Goal: Task Accomplishment & Management: Manage account settings

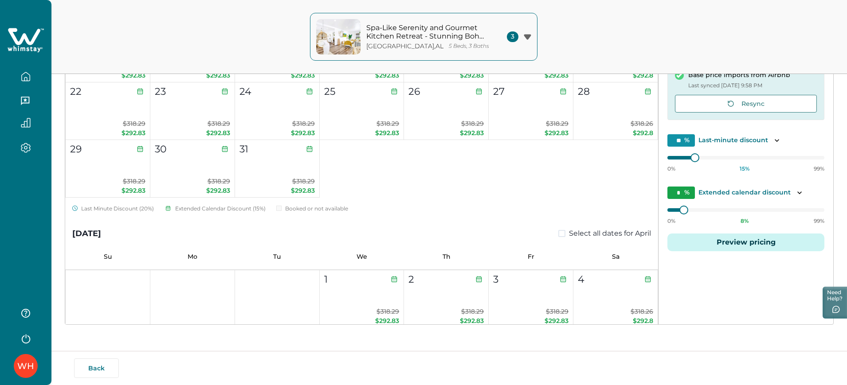
scroll to position [2708, 0]
click at [27, 73] on icon "button" at bounding box center [26, 77] width 10 height 10
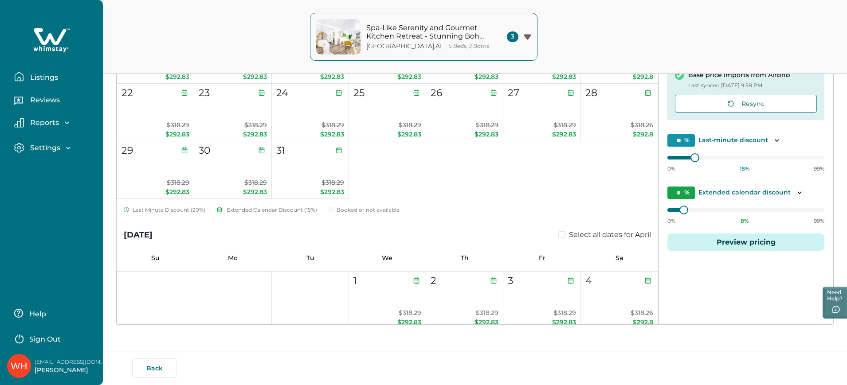
click at [27, 73] on button "Listings" at bounding box center [55, 77] width 82 height 18
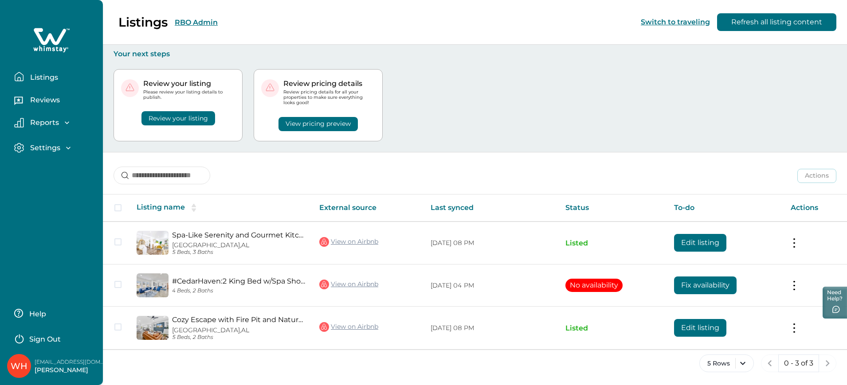
click at [44, 78] on p "Listings" at bounding box center [42, 77] width 31 height 9
click at [46, 71] on button "Listings" at bounding box center [55, 77] width 82 height 18
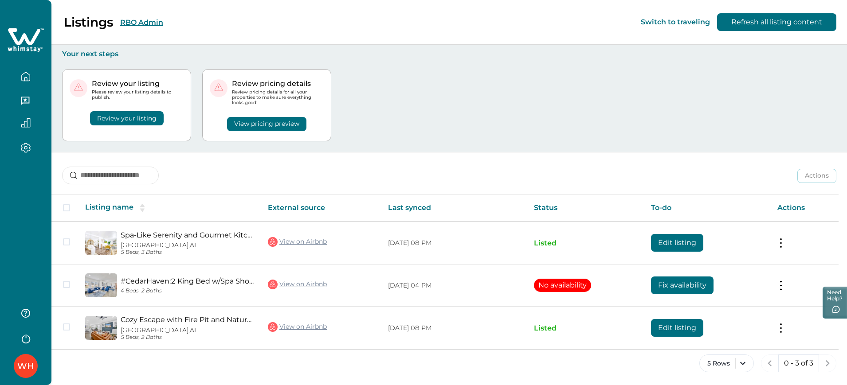
click at [196, 18] on div "Listings RBO Admin Switch to traveling Refresh all listing content" at bounding box center [423, 22] width 847 height 45
click at [130, 19] on button "RBO Admin" at bounding box center [141, 22] width 43 height 8
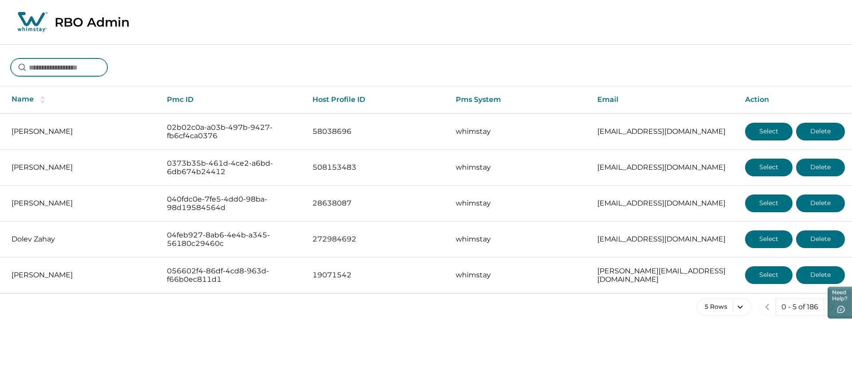
click at [68, 61] on input at bounding box center [59, 68] width 97 height 18
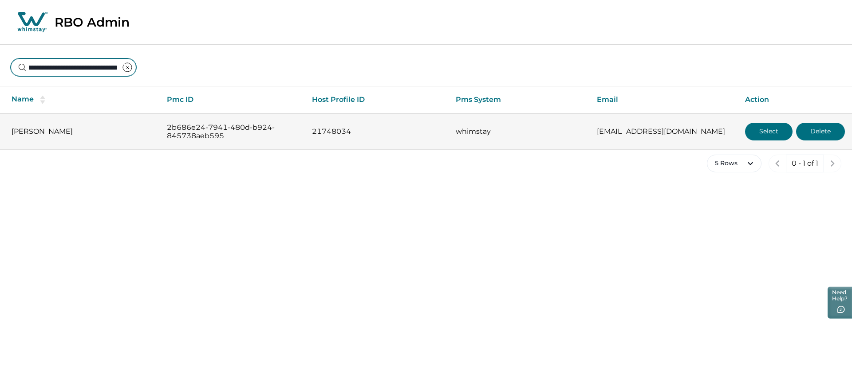
type input "**********"
click at [767, 130] on button "Select" at bounding box center [768, 132] width 47 height 18
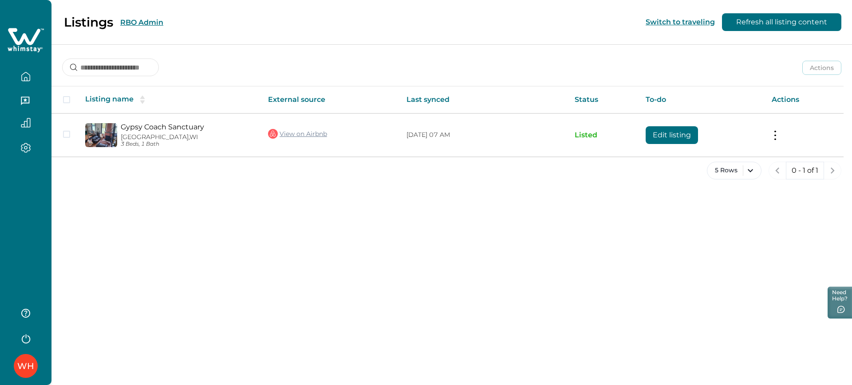
click at [649, 173] on div "5 Rows 0 - 1 of 1" at bounding box center [451, 178] width 800 height 32
click at [538, 231] on div "Listings RBO Admin Switch to traveling Refresh all listing content Actions Acti…" at bounding box center [451, 192] width 800 height 385
click at [27, 357] on div "WH" at bounding box center [25, 366] width 17 height 21
click at [308, 302] on div "Listings RBO Admin Switch to traveling Refresh all listing content Actions Acti…" at bounding box center [451, 192] width 800 height 385
click at [130, 24] on button "RBO Admin" at bounding box center [141, 22] width 43 height 8
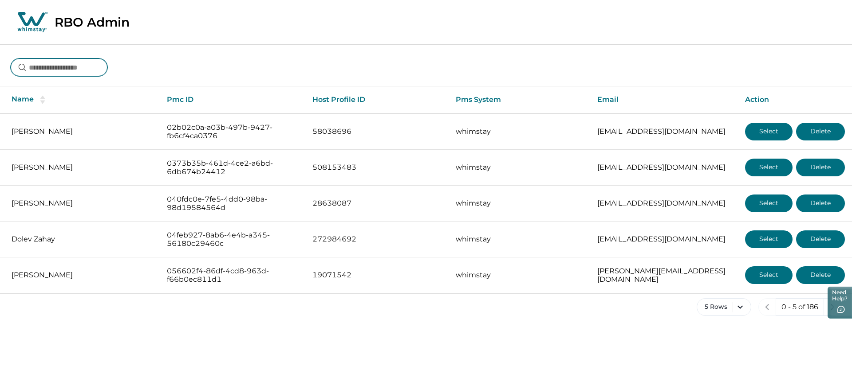
click at [79, 64] on input at bounding box center [59, 68] width 97 height 18
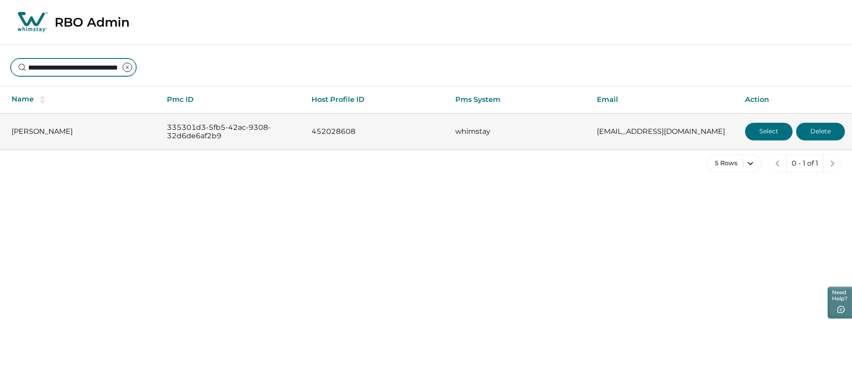
type input "**********"
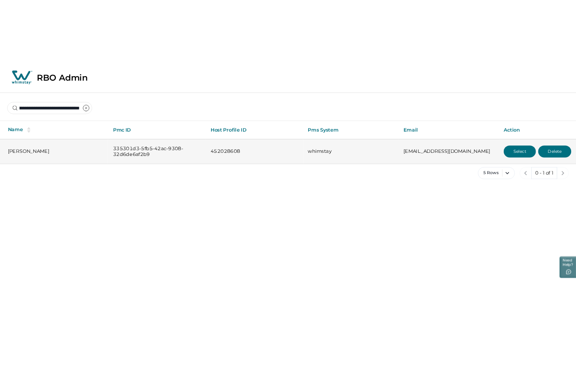
scroll to position [0, 0]
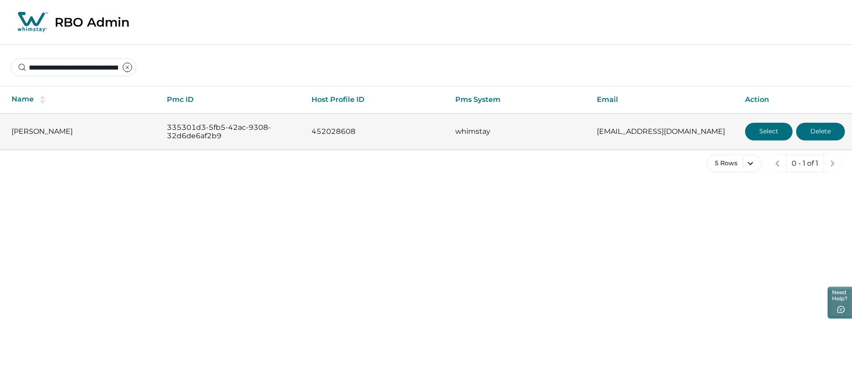
click at [751, 132] on button "Select" at bounding box center [768, 132] width 47 height 18
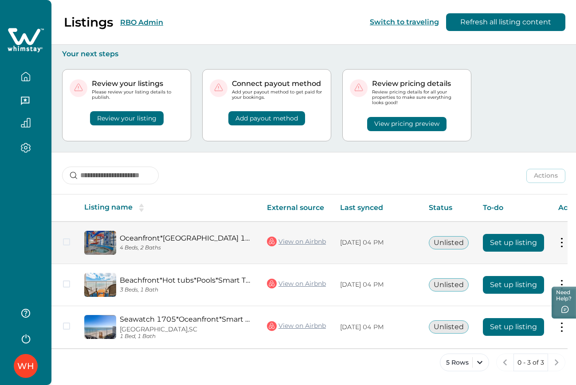
click at [531, 244] on button "Set up listing" at bounding box center [513, 243] width 61 height 18
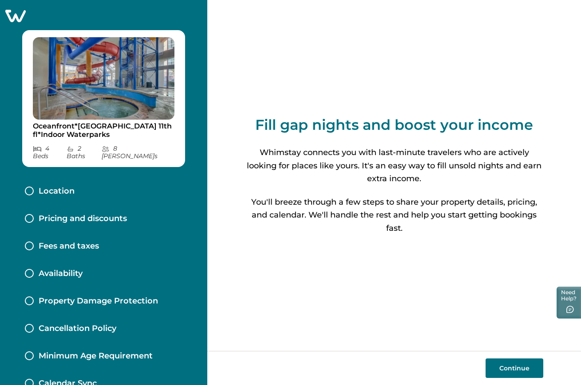
click at [10, 13] on icon at bounding box center [15, 16] width 22 height 14
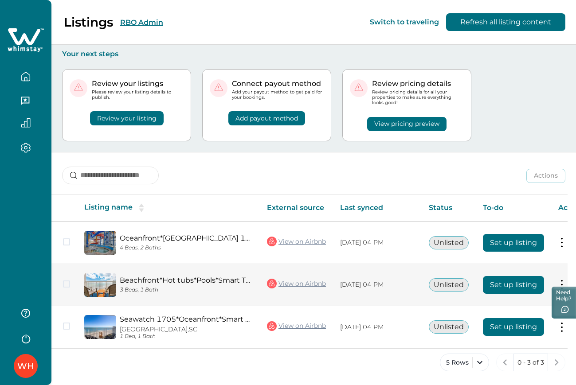
click at [514, 284] on button "Set up listing" at bounding box center [513, 285] width 61 height 18
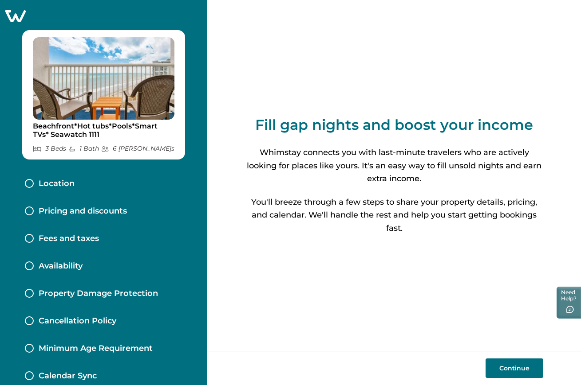
click at [23, 22] on icon at bounding box center [15, 16] width 20 height 12
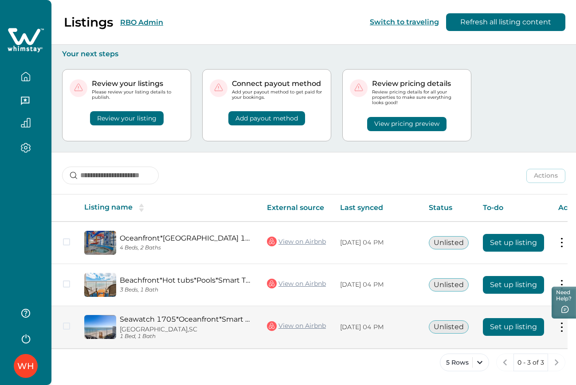
click at [509, 334] on button "Set up listing" at bounding box center [513, 327] width 61 height 18
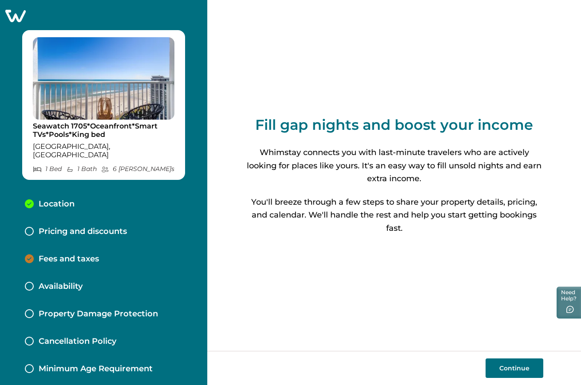
click at [13, 17] on icon at bounding box center [15, 16] width 22 height 14
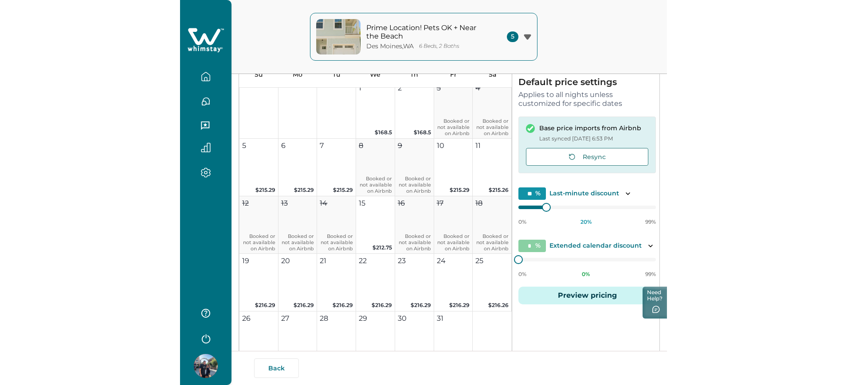
scroll to position [787, 0]
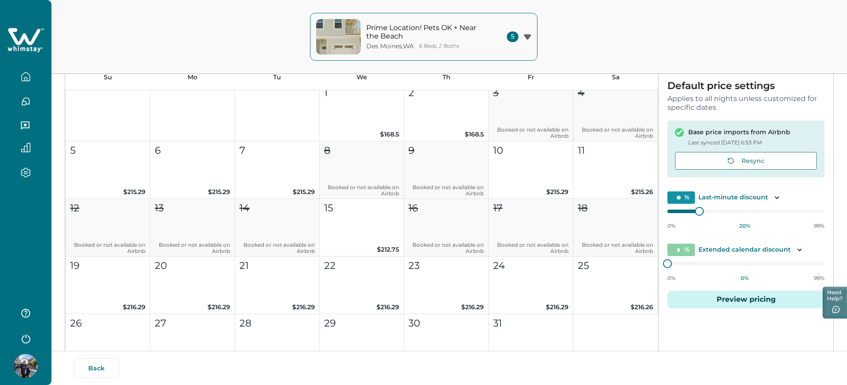
click at [28, 78] on icon "button" at bounding box center [26, 77] width 10 height 10
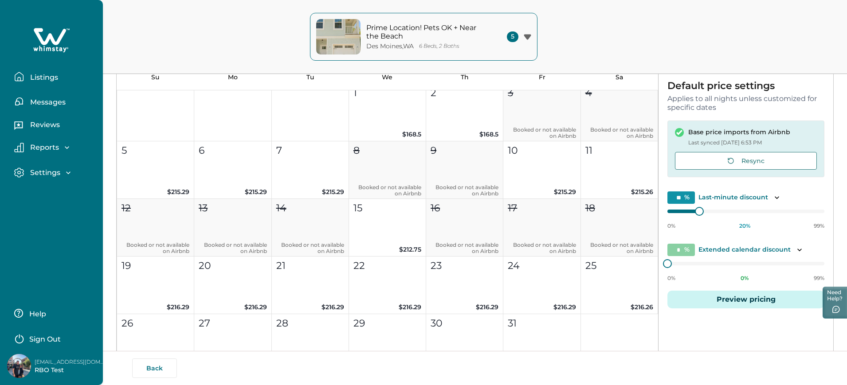
click at [28, 78] on p "Listings" at bounding box center [42, 77] width 31 height 9
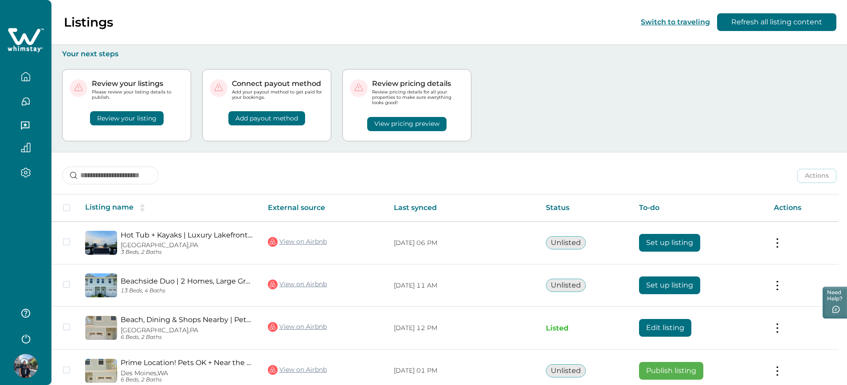
click at [487, 162] on div "Actions Actions Publish listing Unlist listing" at bounding box center [449, 169] width 796 height 33
click at [31, 335] on icon "button" at bounding box center [25, 338] width 13 height 13
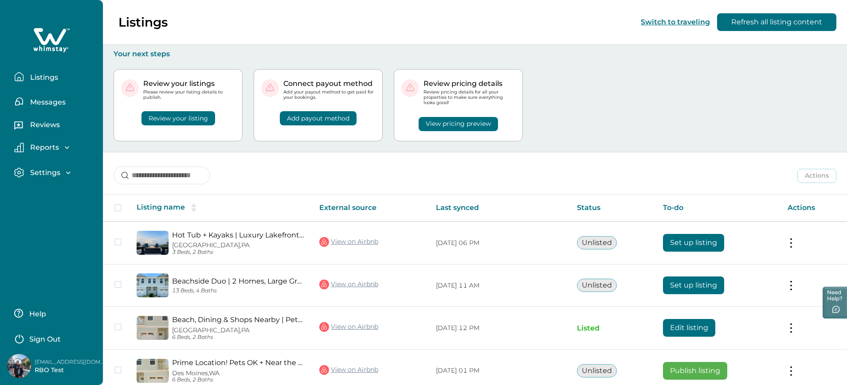
click at [31, 335] on p "Sign Out" at bounding box center [44, 339] width 31 height 9
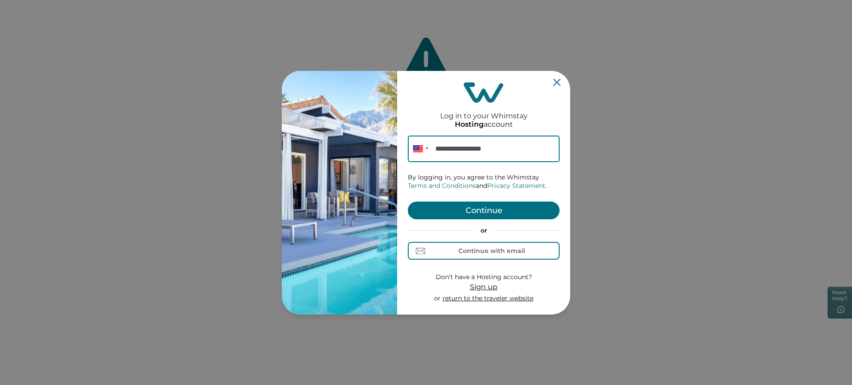
type input "**********"
click at [484, 212] on button "Continue" at bounding box center [484, 211] width 152 height 18
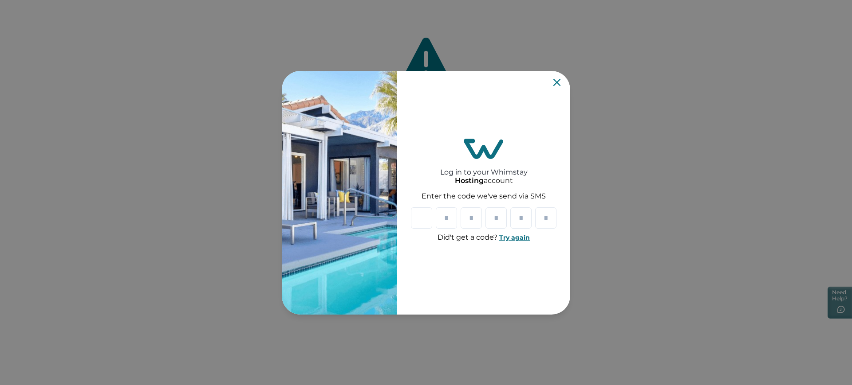
type input "*"
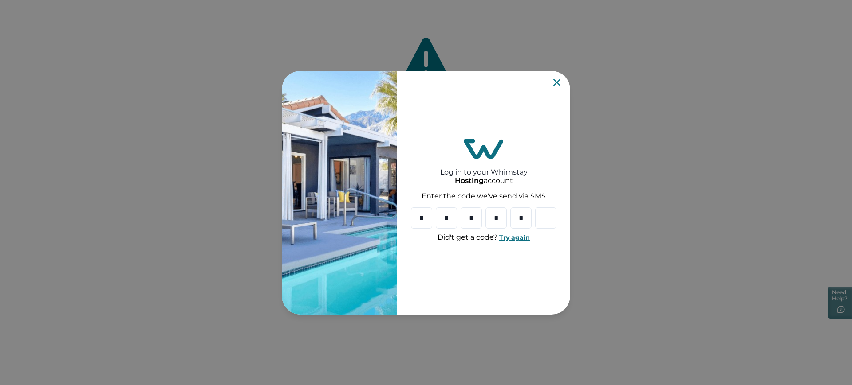
type input "*"
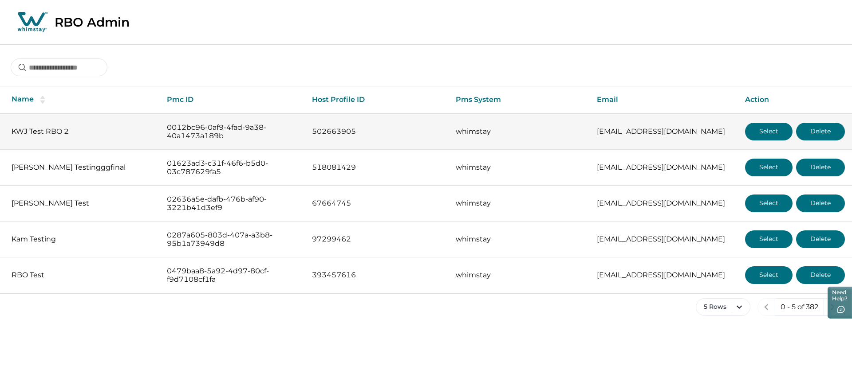
click at [487, 127] on button "Select" at bounding box center [768, 132] width 47 height 18
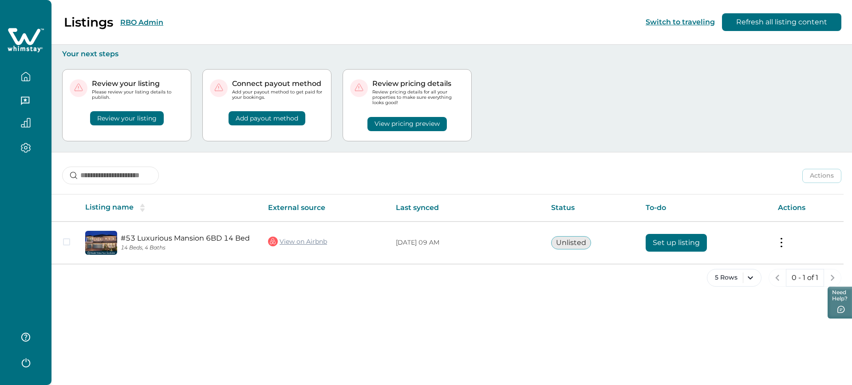
click at [143, 22] on button "RBO Admin" at bounding box center [141, 22] width 43 height 8
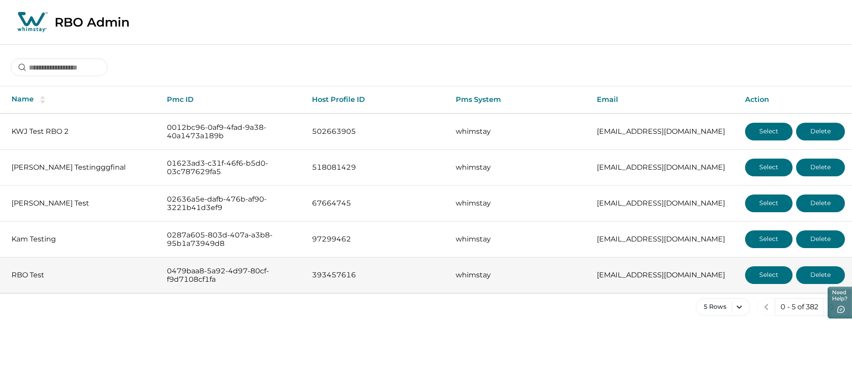
click at [487, 279] on button "Select" at bounding box center [768, 276] width 47 height 18
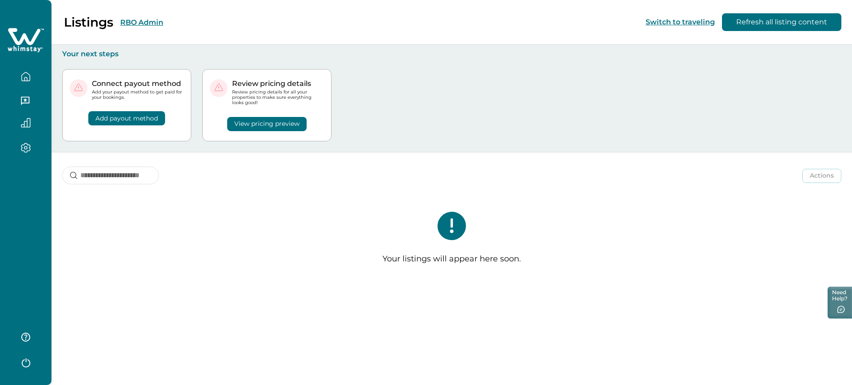
click at [148, 24] on button "RBO Admin" at bounding box center [141, 22] width 43 height 8
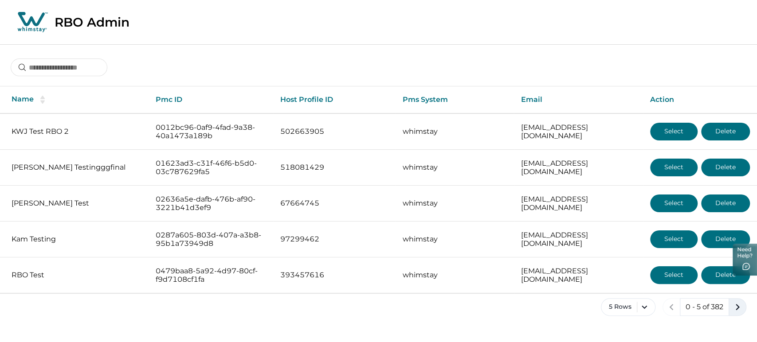
click at [487, 308] on icon "next page" at bounding box center [737, 307] width 12 height 12
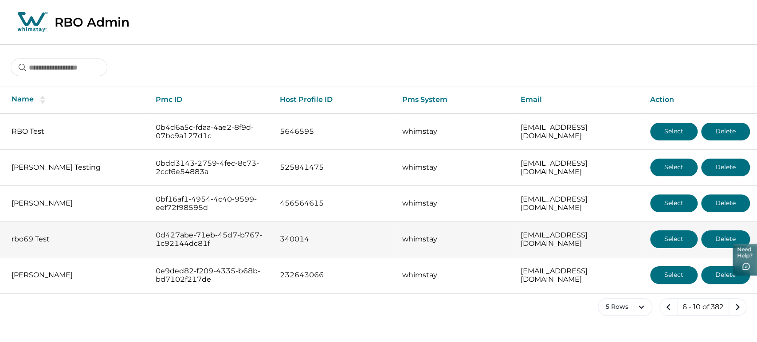
click at [487, 241] on button "Select" at bounding box center [673, 240] width 47 height 18
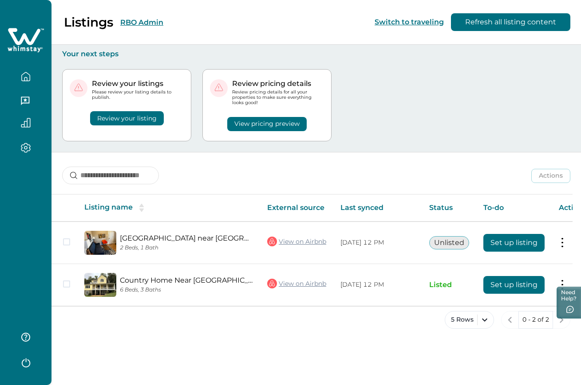
click at [41, 358] on button "button" at bounding box center [25, 362] width 35 height 18
click at [157, 336] on div "5 Rows 0 - 2 of 2" at bounding box center [315, 327] width 529 height 32
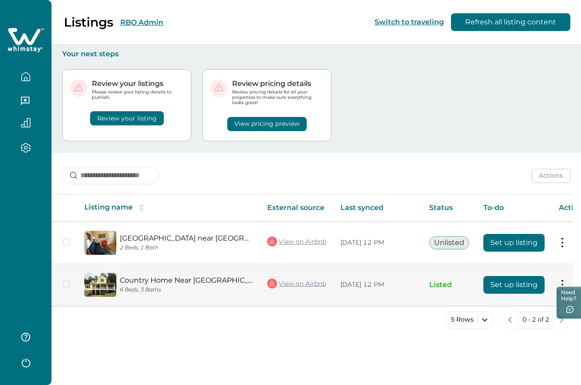
click at [491, 283] on button "Set up listing" at bounding box center [513, 285] width 61 height 18
click at [309, 285] on link "View on Airbnb" at bounding box center [296, 284] width 59 height 12
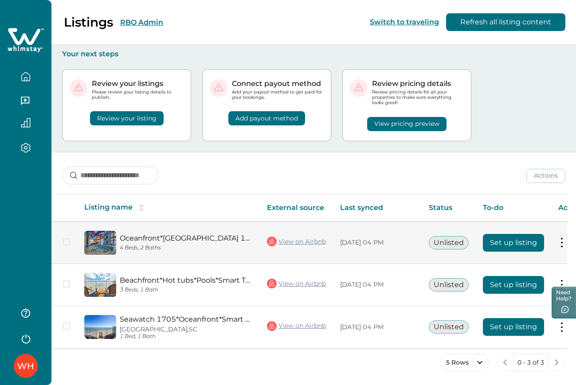
click at [505, 247] on button "Set up listing" at bounding box center [513, 243] width 61 height 18
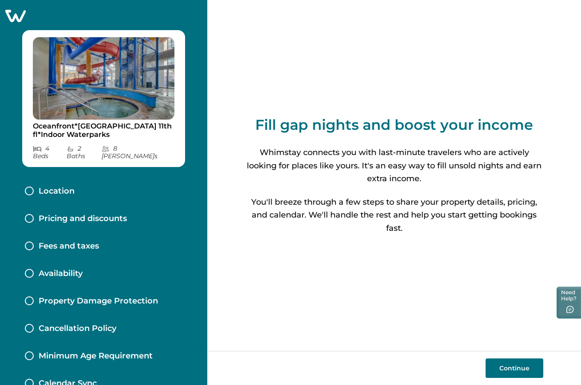
click at [16, 10] on icon at bounding box center [15, 16] width 20 height 12
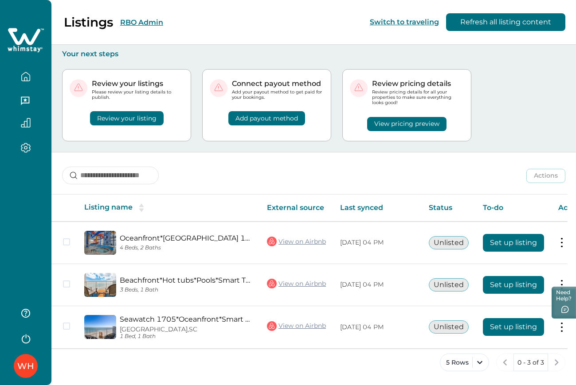
click at [137, 17] on div "Listings RBO Admin" at bounding box center [87, 22] width 153 height 15
click at [138, 24] on button "RBO Admin" at bounding box center [141, 22] width 43 height 8
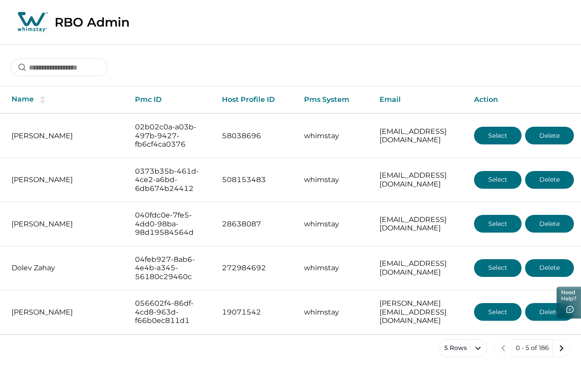
click at [62, 54] on div at bounding box center [290, 60] width 581 height 33
click at [56, 64] on input at bounding box center [59, 68] width 97 height 18
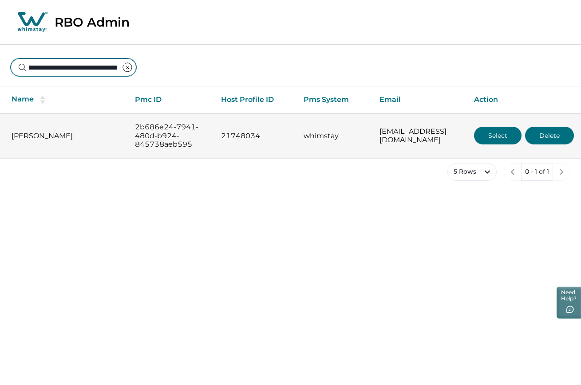
type input "**********"
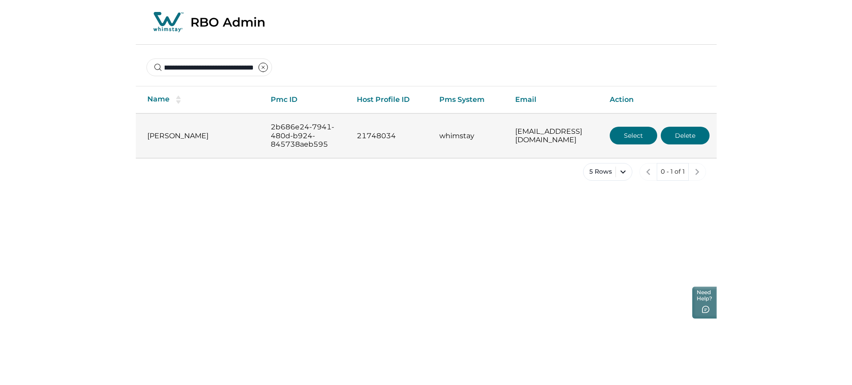
scroll to position [0, 0]
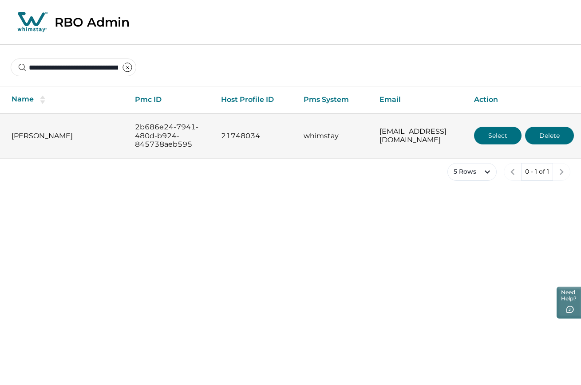
click at [483, 134] on button "Select" at bounding box center [497, 136] width 47 height 18
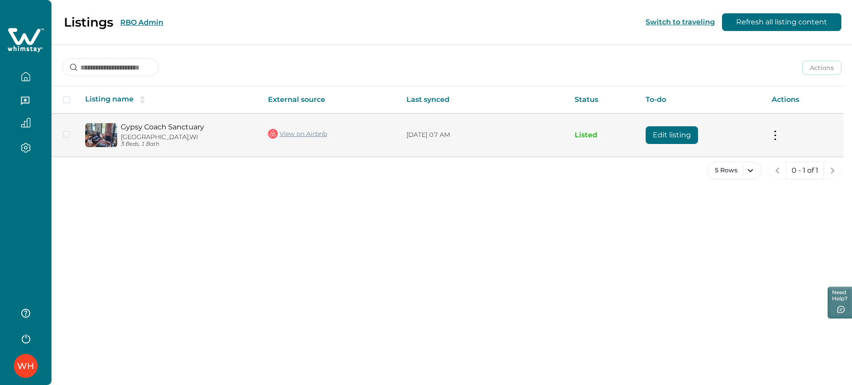
click at [580, 123] on td "Edit listing" at bounding box center [701, 135] width 126 height 43
click at [580, 135] on button "Edit listing" at bounding box center [671, 135] width 52 height 18
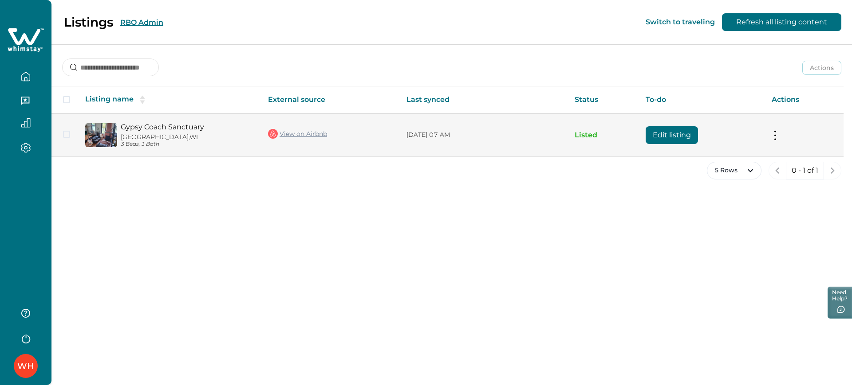
click at [580, 135] on button "Edit listing" at bounding box center [671, 135] width 52 height 18
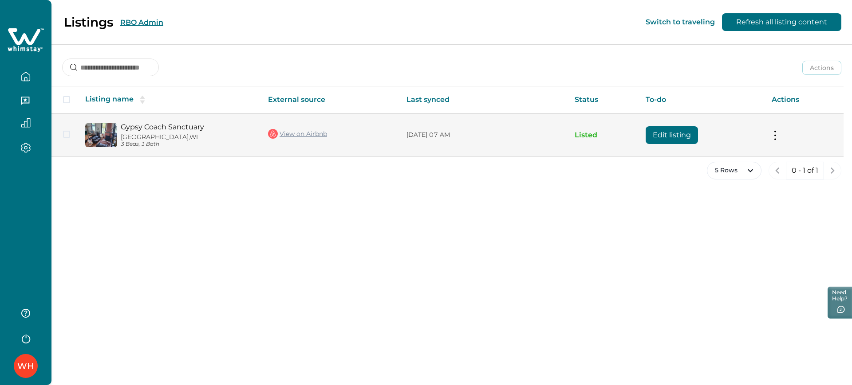
click at [580, 135] on button "Edit listing" at bounding box center [671, 135] width 52 height 18
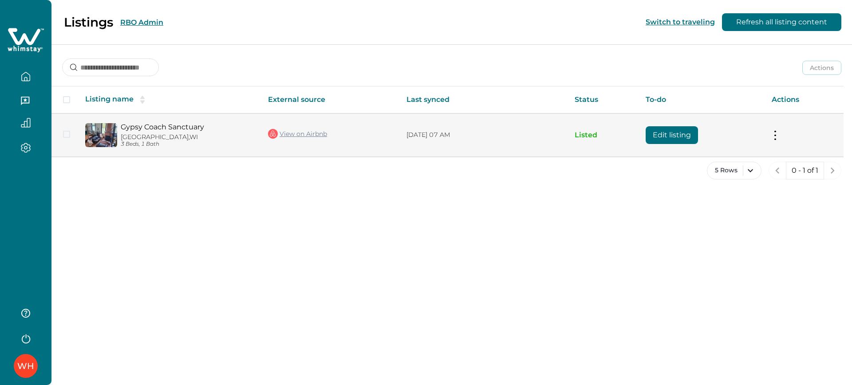
click at [666, 136] on button "Edit listing" at bounding box center [671, 135] width 52 height 18
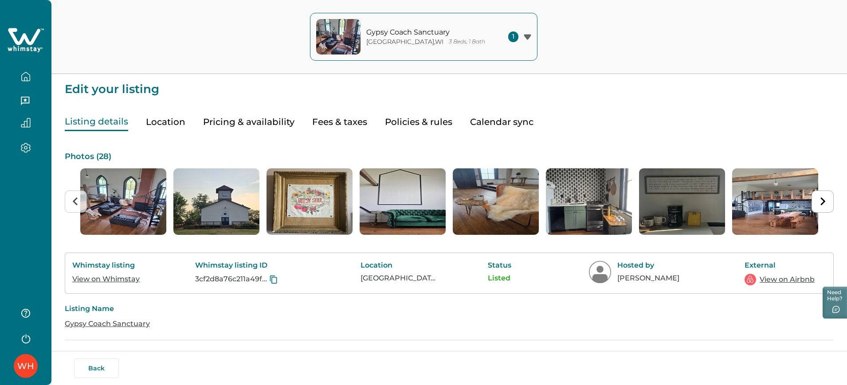
click at [22, 77] on icon "button" at bounding box center [26, 76] width 8 height 8
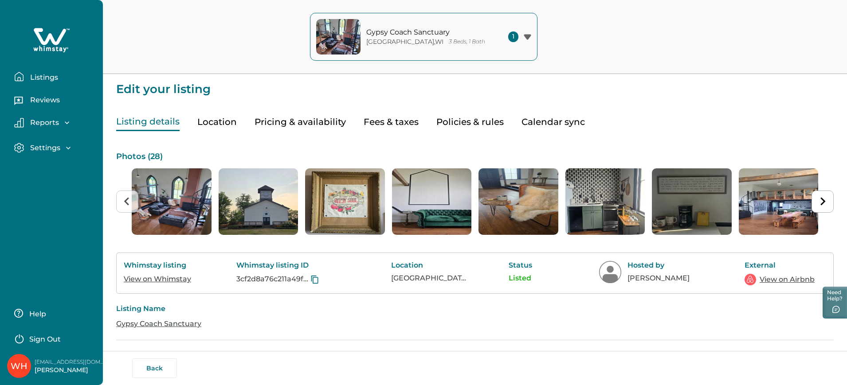
click at [59, 75] on button "Listings" at bounding box center [55, 77] width 82 height 18
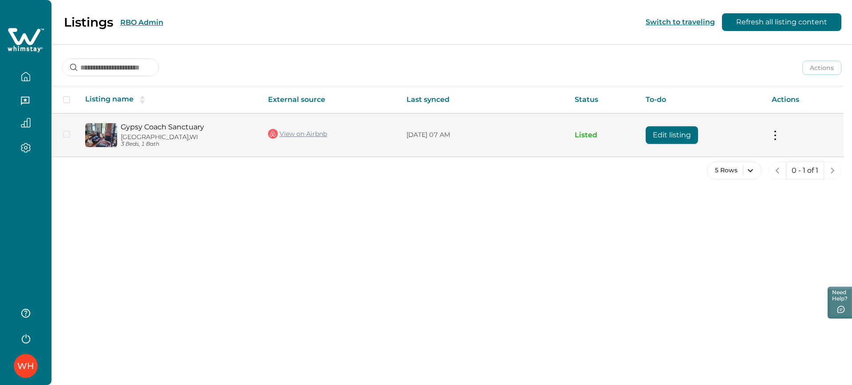
click at [711, 134] on td "Edit listing" at bounding box center [701, 135] width 126 height 43
click at [661, 133] on button "Edit listing" at bounding box center [671, 135] width 52 height 18
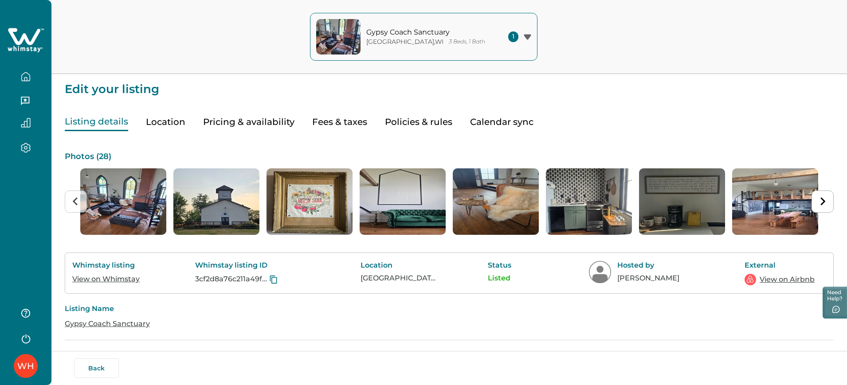
click at [28, 55] on div at bounding box center [25, 84] width 51 height 168
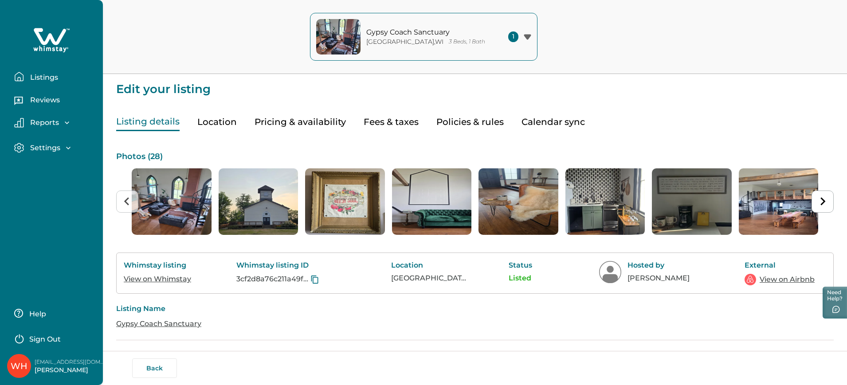
click at [43, 49] on icon at bounding box center [51, 40] width 36 height 27
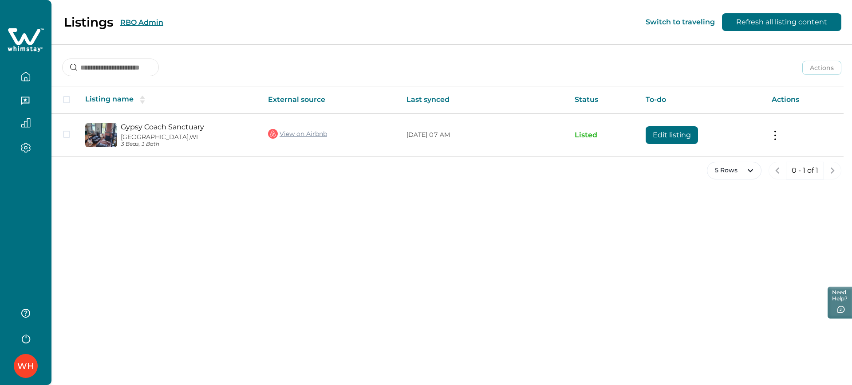
click at [138, 24] on button "RBO Admin" at bounding box center [141, 22] width 43 height 8
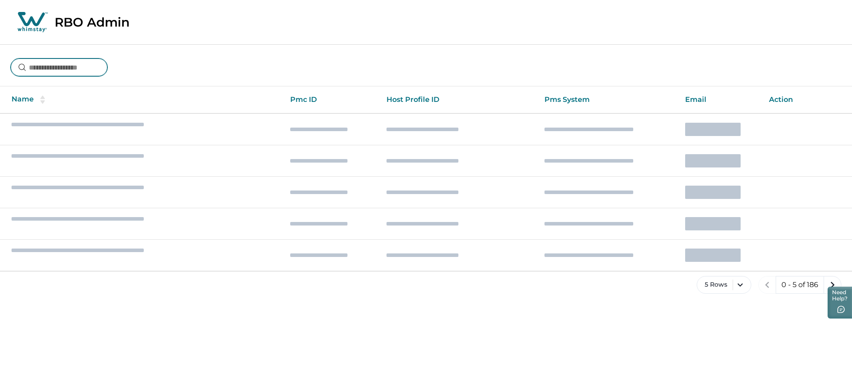
click at [99, 73] on input at bounding box center [59, 68] width 97 height 18
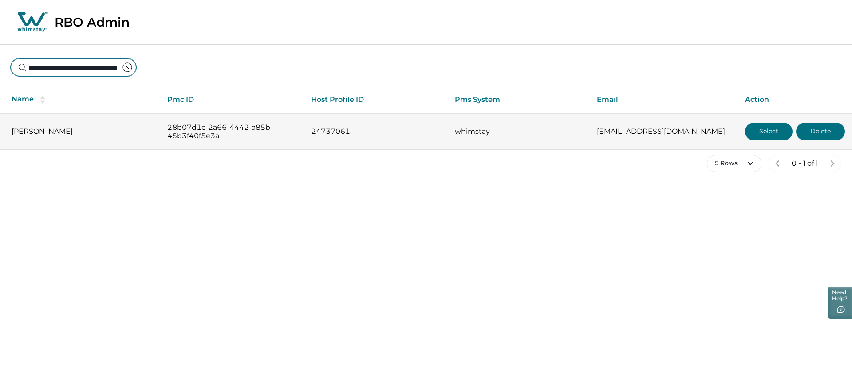
type input "**********"
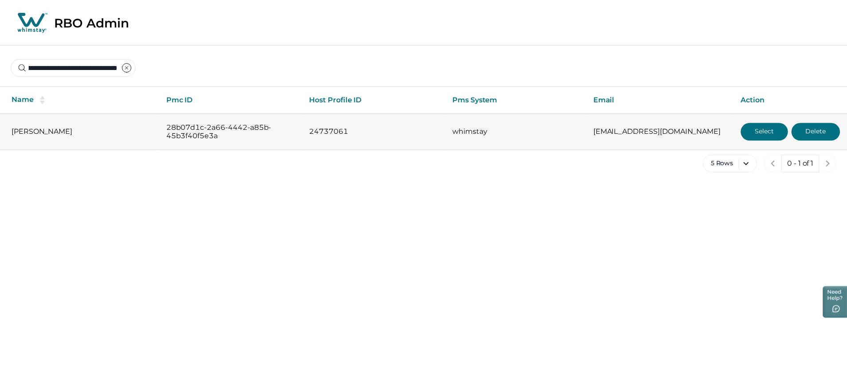
scroll to position [0, 0]
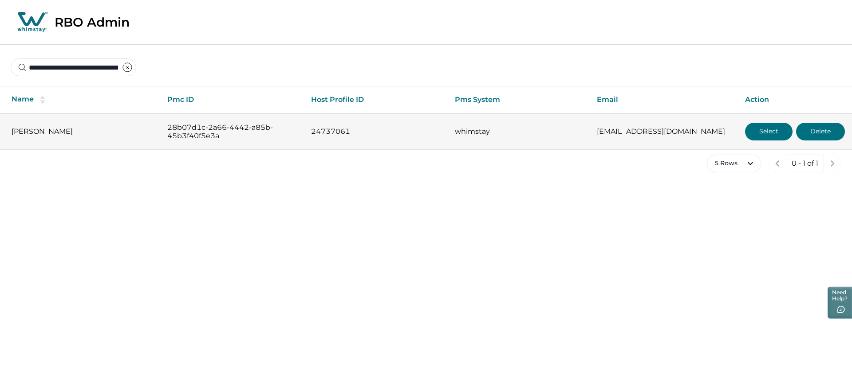
click at [758, 133] on button "Select" at bounding box center [768, 132] width 47 height 18
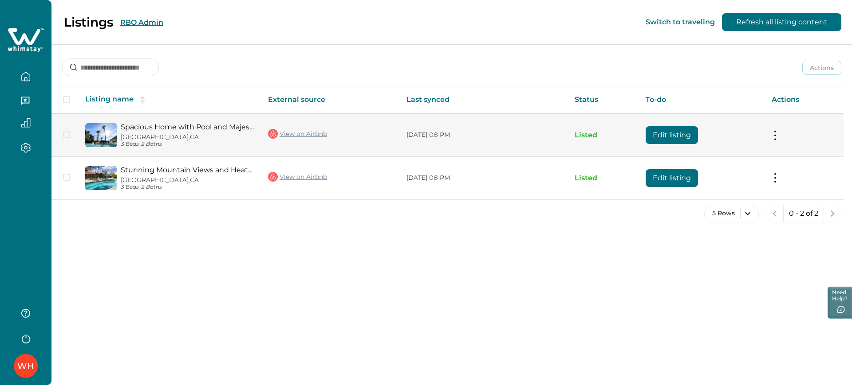
click at [682, 137] on button "Edit listing" at bounding box center [671, 135] width 52 height 18
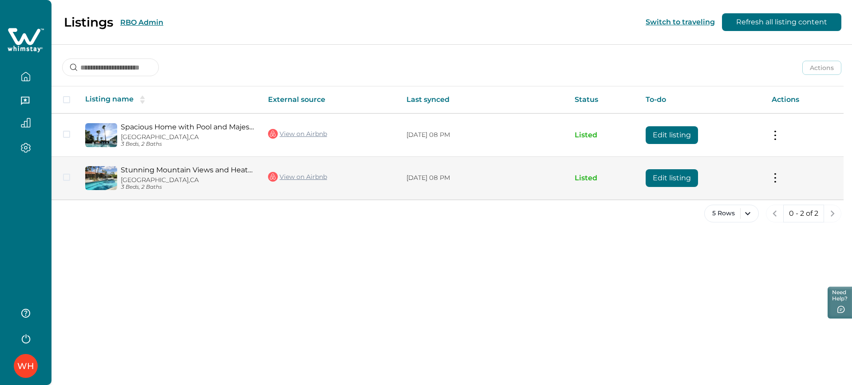
click at [211, 165] on td "Stunning Mountain Views and Heated Pools - Charming Modern Retreat Palm Springs…" at bounding box center [169, 178] width 183 height 43
click at [108, 175] on img at bounding box center [101, 178] width 32 height 24
click at [137, 181] on p "Palm Springs, CA" at bounding box center [187, 181] width 133 height 8
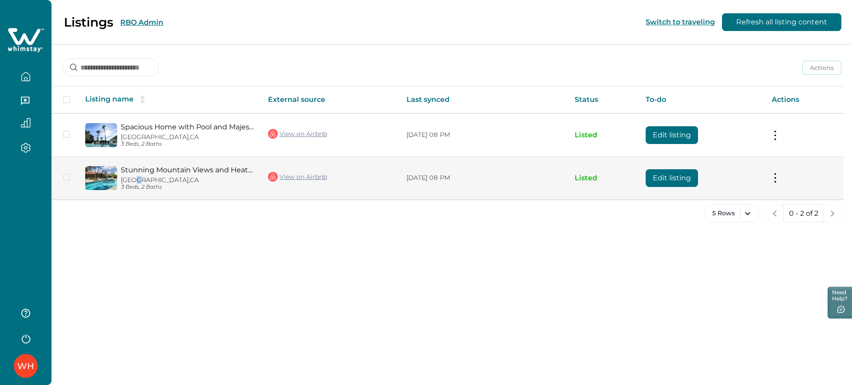
click at [137, 181] on p "Palm Springs, CA" at bounding box center [187, 181] width 133 height 8
click at [315, 172] on link "View on Airbnb" at bounding box center [297, 177] width 59 height 12
click at [659, 174] on button "Edit listing" at bounding box center [671, 178] width 52 height 18
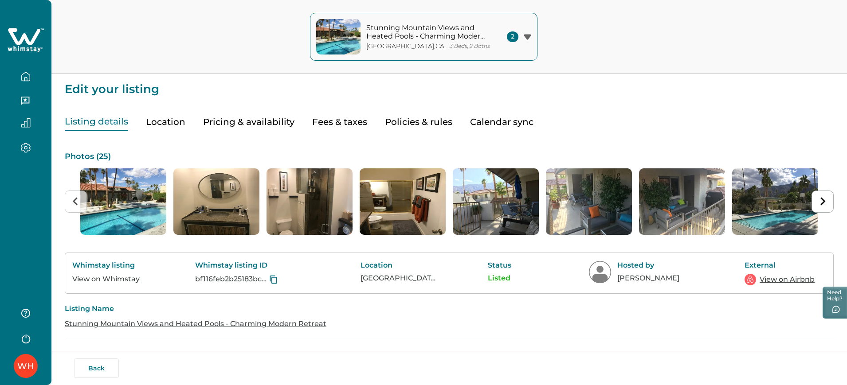
click at [126, 276] on link "View on Whimstay" at bounding box center [105, 279] width 67 height 8
click at [334, 131] on button "Fees & taxes" at bounding box center [339, 122] width 55 height 18
type input "*"
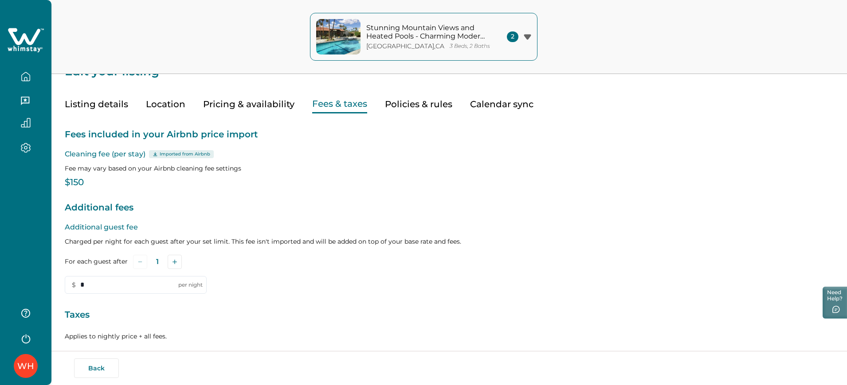
scroll to position [17, 0]
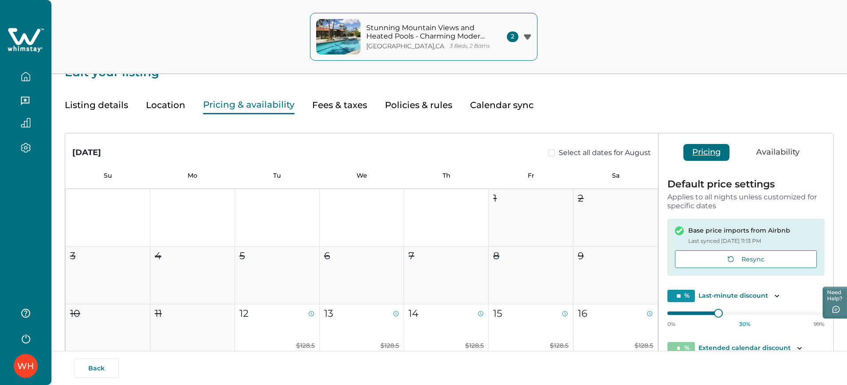
click at [246, 97] on button "Pricing & availability" at bounding box center [248, 105] width 91 height 18
click at [337, 96] on button "Fees & taxes" at bounding box center [339, 105] width 55 height 18
click at [252, 106] on button "Pricing & availability" at bounding box center [248, 105] width 91 height 18
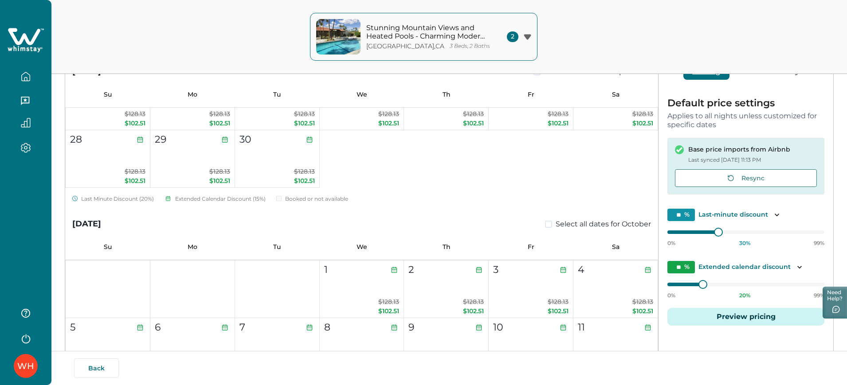
scroll to position [625, 0]
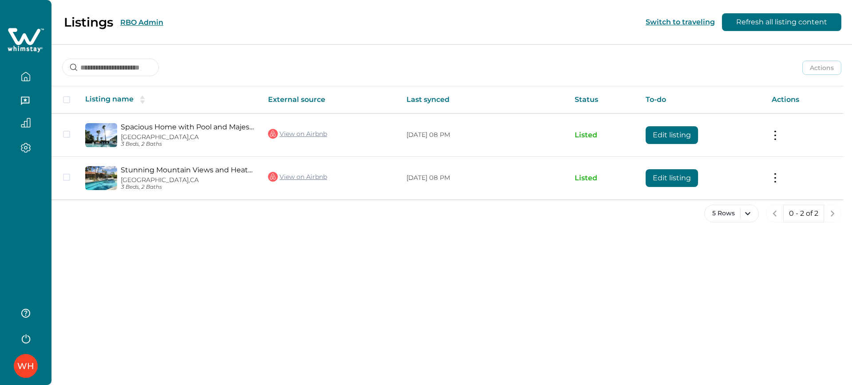
click at [143, 26] on button "RBO Admin" at bounding box center [141, 22] width 43 height 8
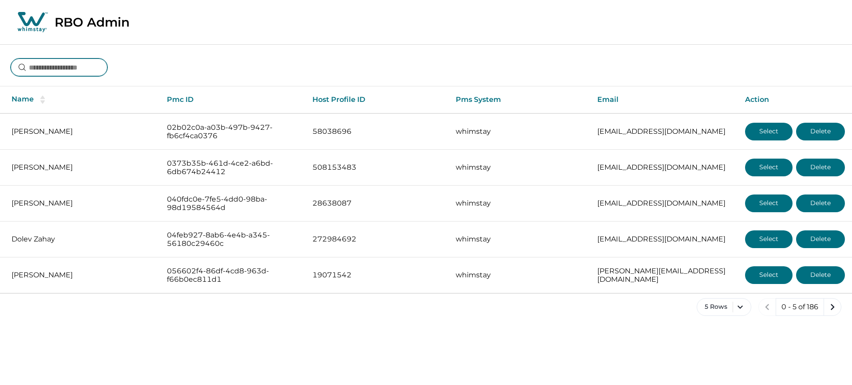
click at [95, 65] on input at bounding box center [59, 68] width 97 height 18
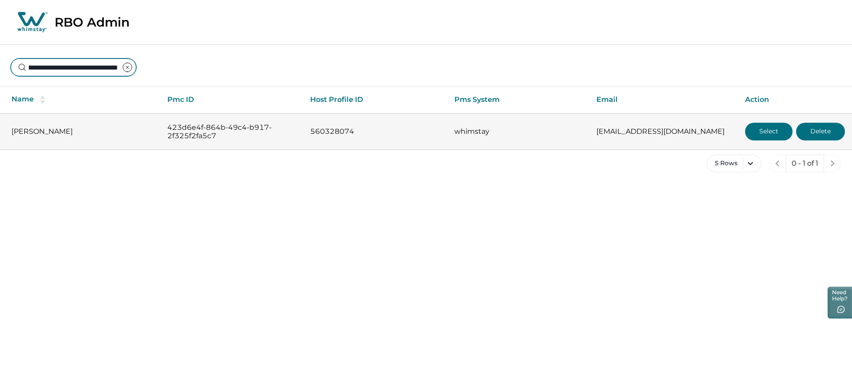
type input "**********"
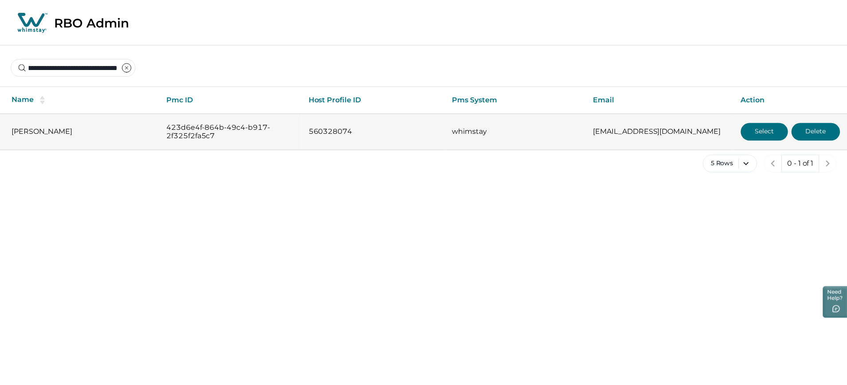
scroll to position [0, 0]
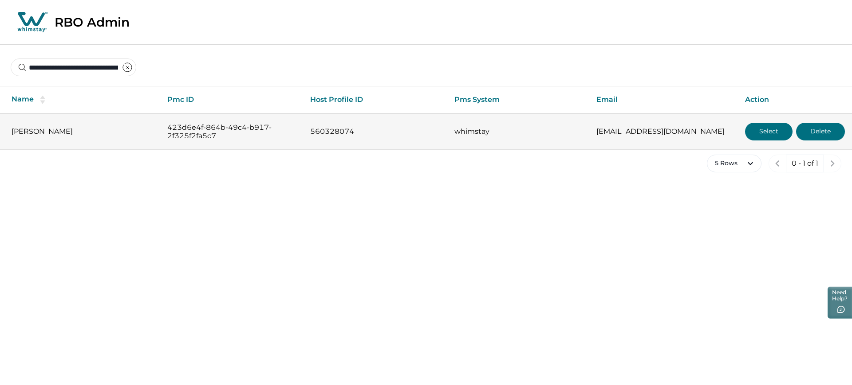
click at [750, 137] on button "Select" at bounding box center [768, 132] width 47 height 18
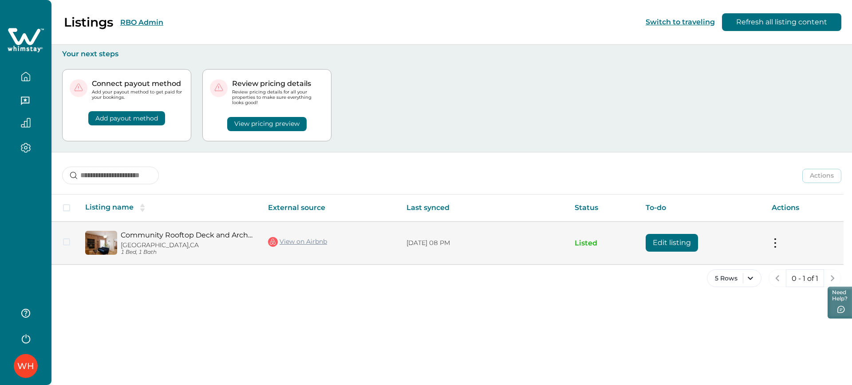
click at [304, 241] on link "View on Airbnb" at bounding box center [297, 242] width 59 height 12
click at [776, 244] on button at bounding box center [774, 243] width 7 height 9
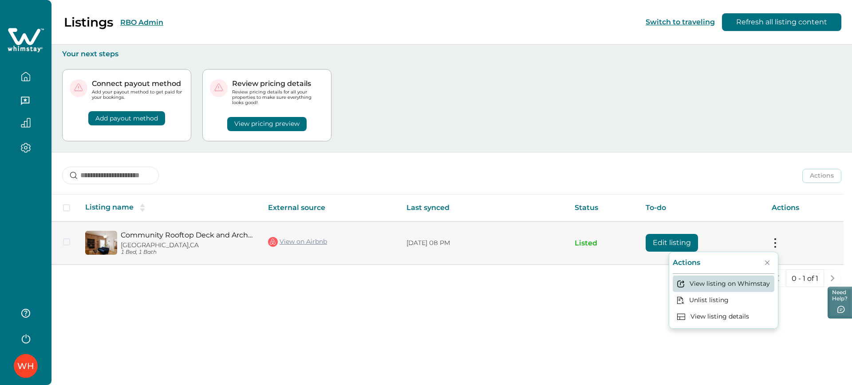
click at [702, 283] on button "View listing on Whimstay" at bounding box center [723, 284] width 102 height 16
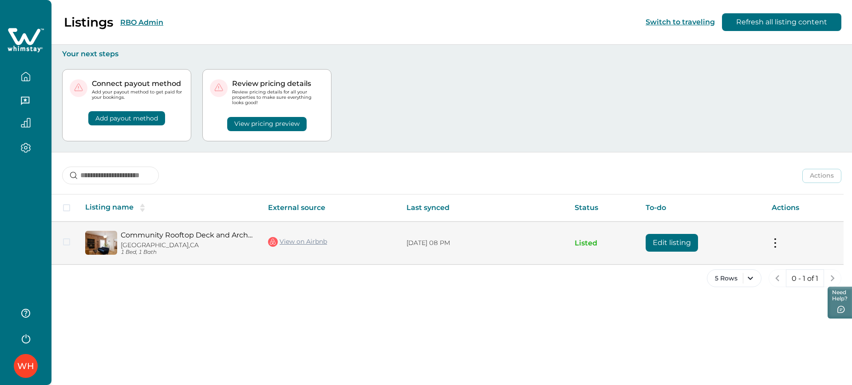
click at [658, 239] on button "Edit listing" at bounding box center [671, 243] width 52 height 18
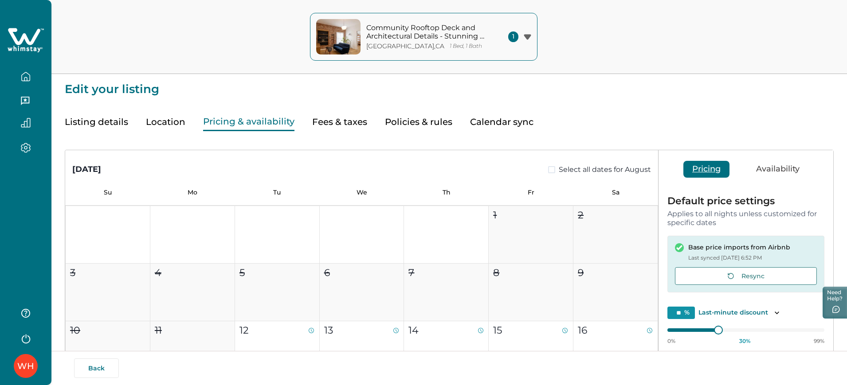
click at [252, 117] on button "Pricing & availability" at bounding box center [248, 122] width 91 height 18
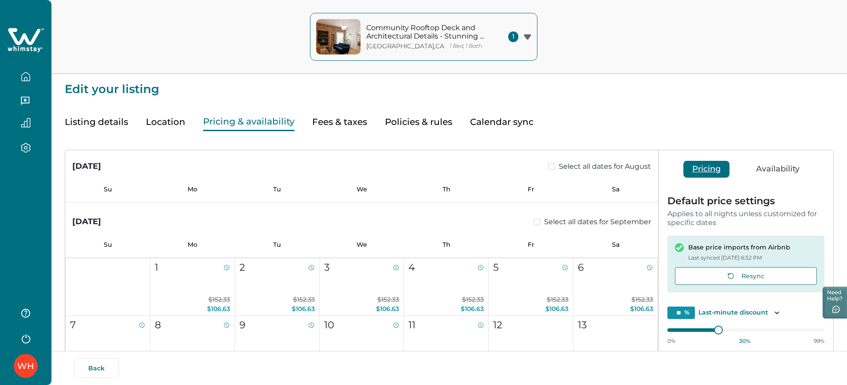
click at [585, 55] on div "Community Rooftop Deck and Architectural Details - Stunning Chic Retreat [GEOGR…" at bounding box center [423, 37] width 847 height 74
